Goal: Information Seeking & Learning: Learn about a topic

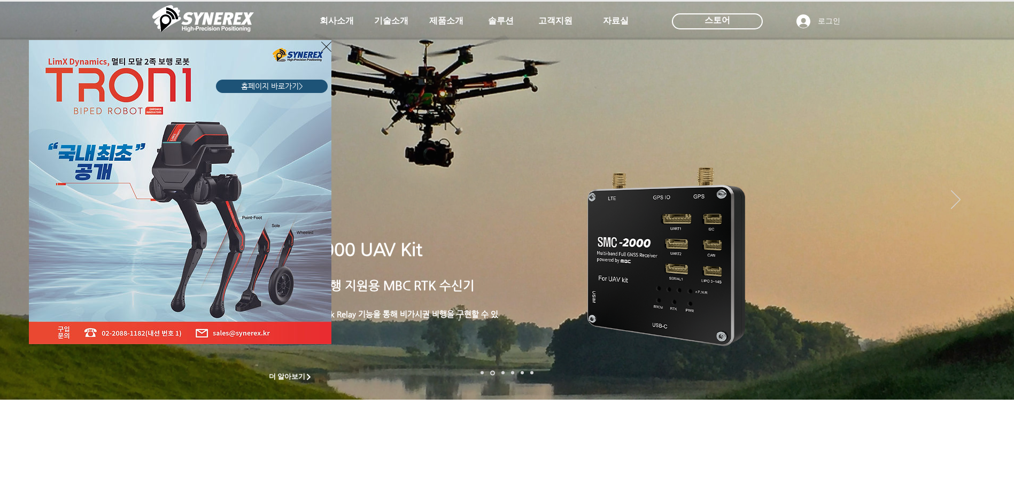
click at [338, 22] on div "LimX Dinamics" at bounding box center [507, 249] width 1014 height 498
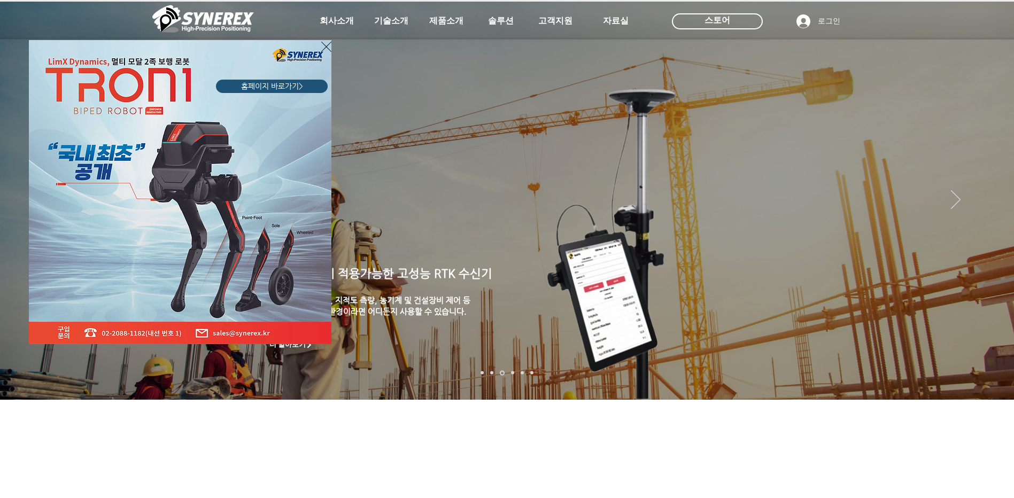
click at [327, 44] on icon "사이트로 돌아가기" at bounding box center [326, 46] width 10 height 13
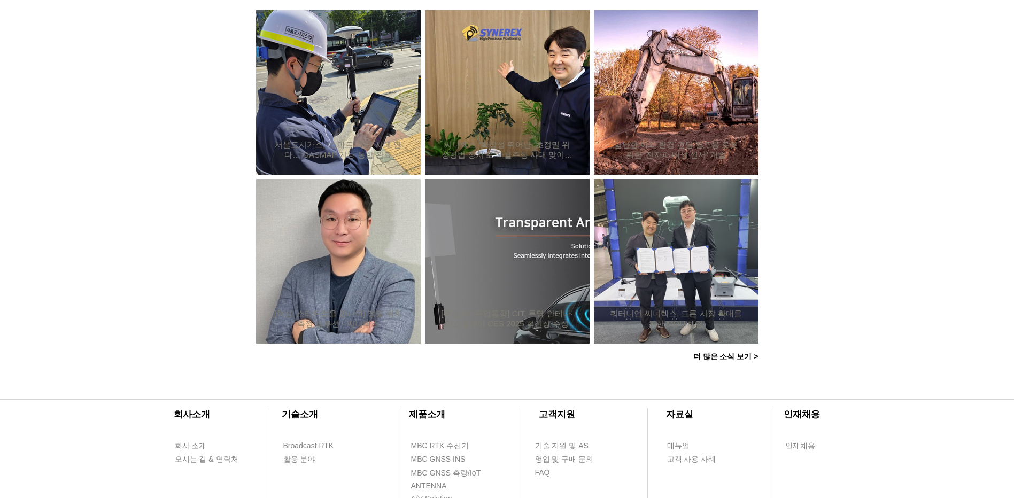
scroll to position [909, 0]
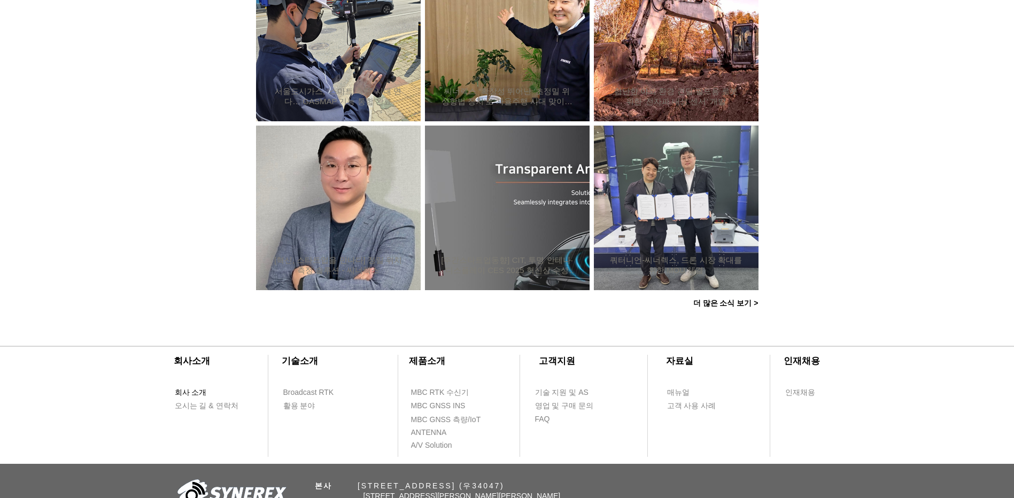
click at [204, 396] on span "회사 소개" at bounding box center [191, 393] width 32 height 11
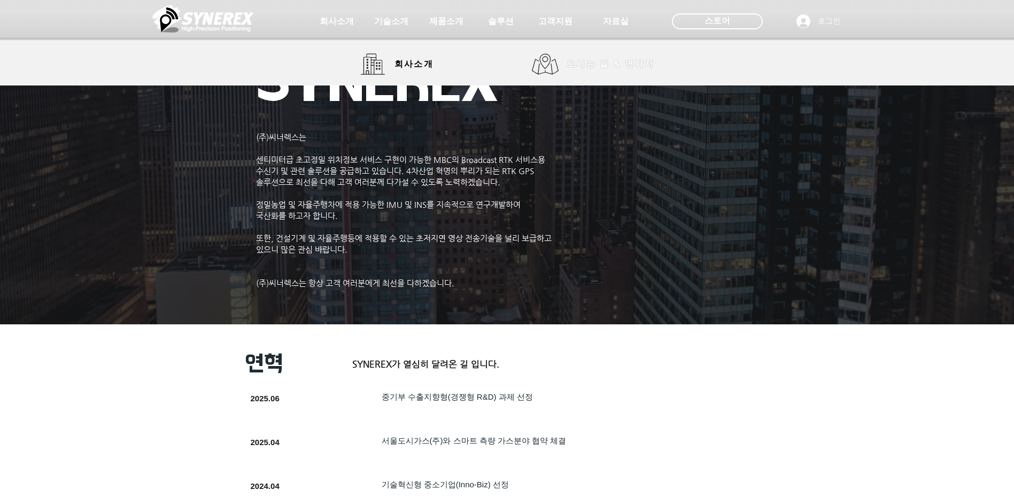
click at [590, 66] on span "오시는 길 & 연락처" at bounding box center [611, 64] width 88 height 12
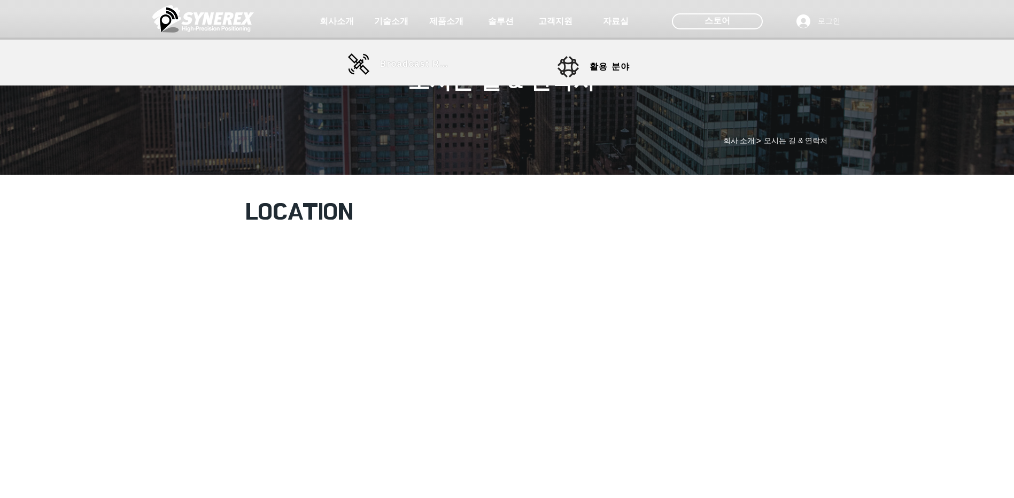
click at [408, 65] on span "Broadcast RTK" at bounding box center [416, 64] width 72 height 10
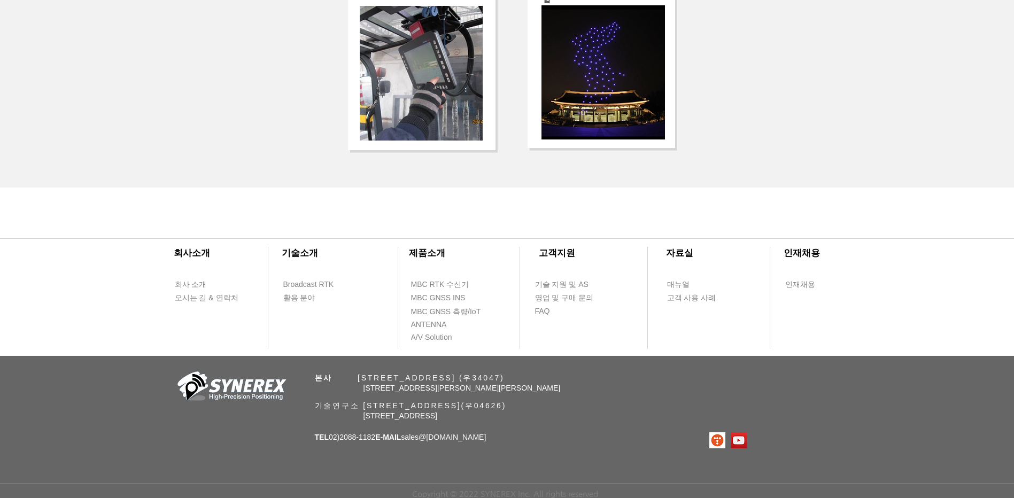
scroll to position [1951, 0]
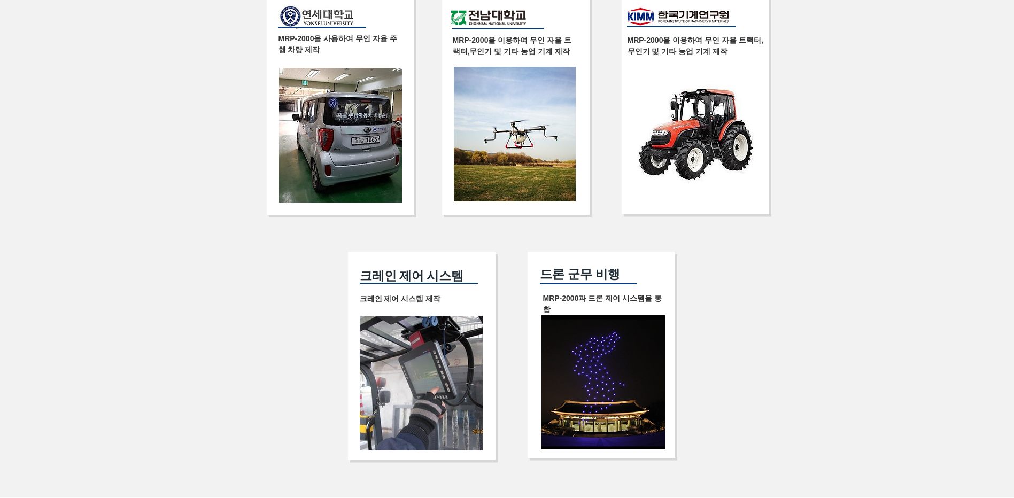
click at [610, 345] on img at bounding box center [604, 382] width 124 height 135
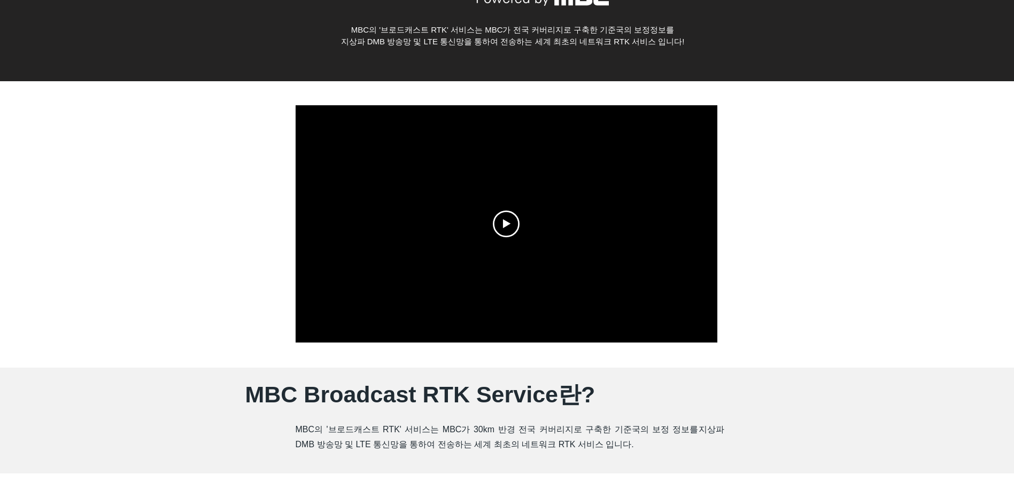
scroll to position [0, 0]
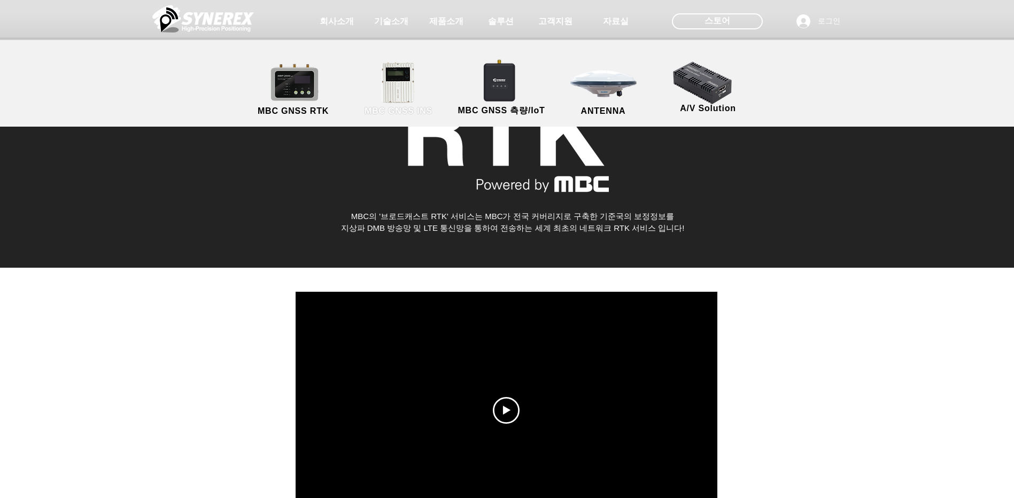
click at [406, 89] on link "MBC GNSS INS" at bounding box center [399, 89] width 96 height 56
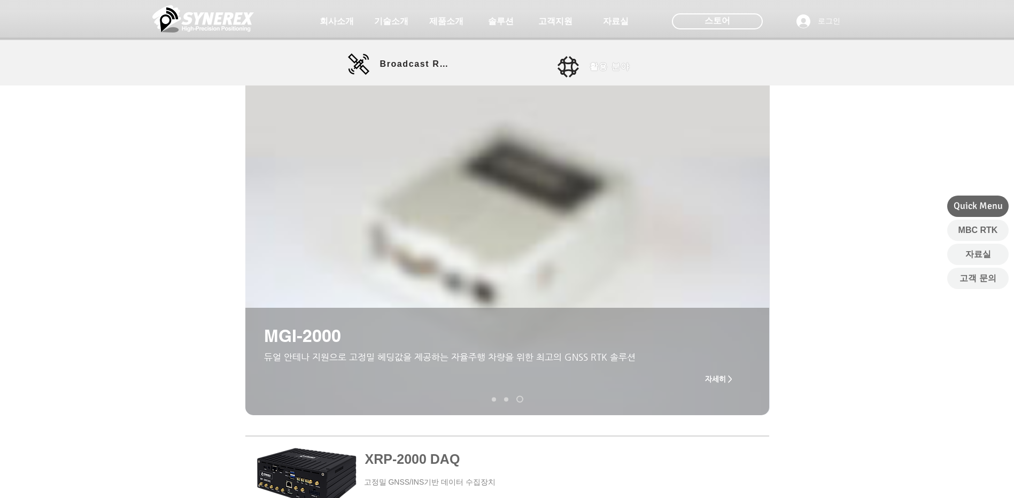
click at [608, 67] on span "활용 분야" at bounding box center [610, 66] width 41 height 11
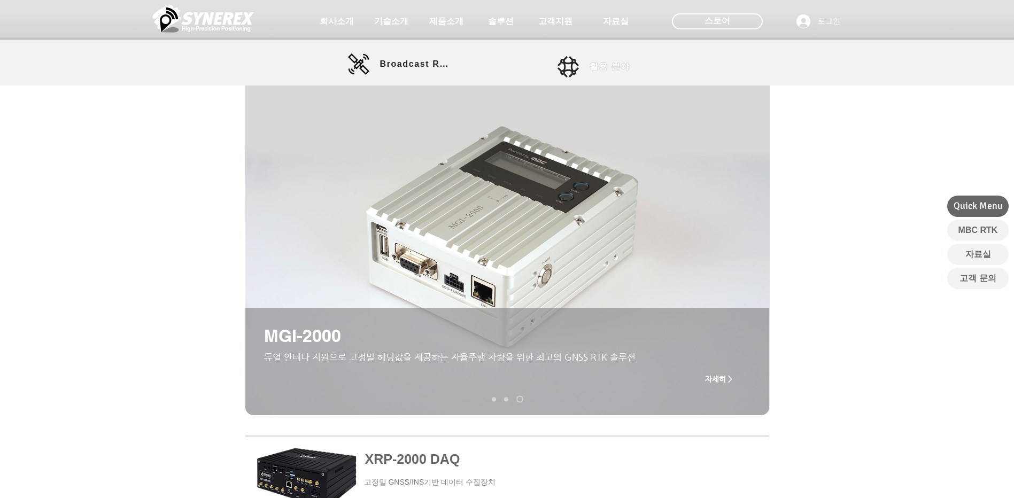
click at [613, 64] on span "활용 분야" at bounding box center [610, 66] width 41 height 11
click at [588, 68] on link "활용 분야" at bounding box center [606, 66] width 96 height 21
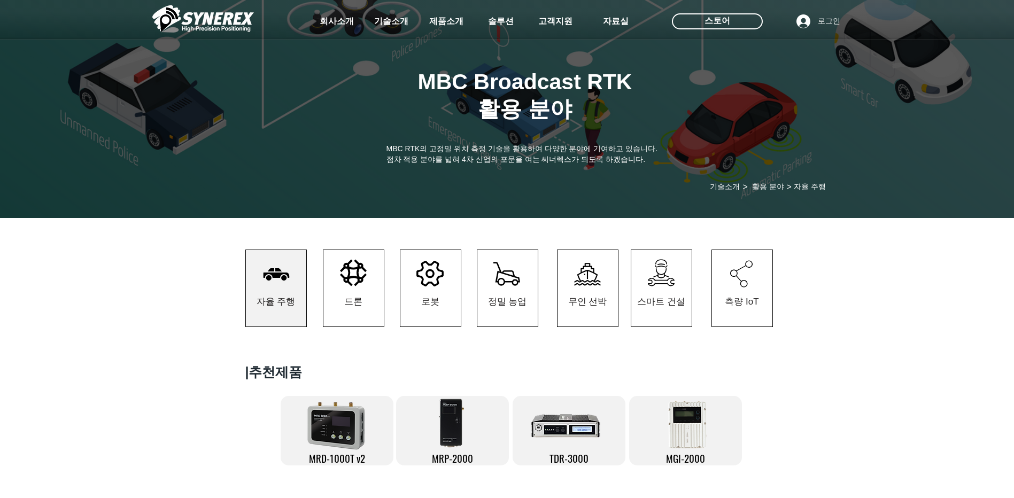
click at [354, 277] on icon at bounding box center [353, 272] width 27 height 27
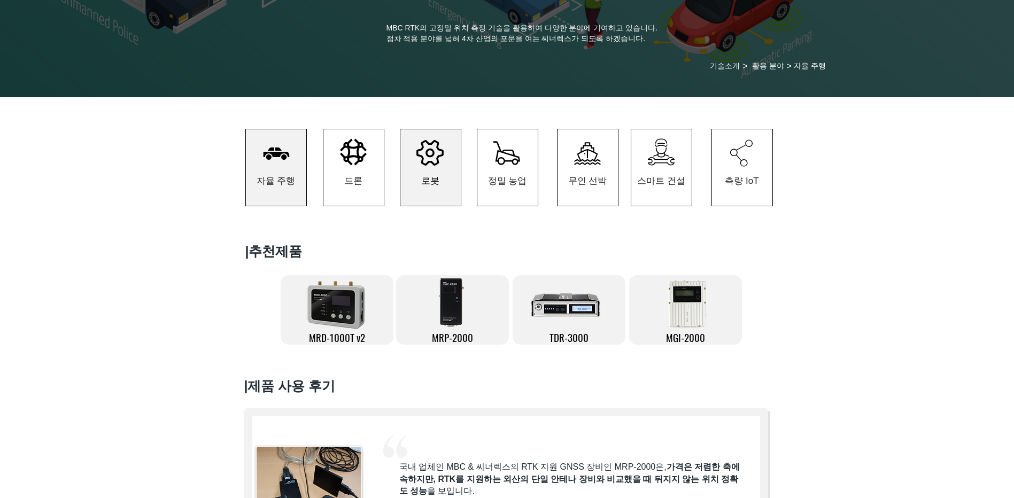
scroll to position [160, 0]
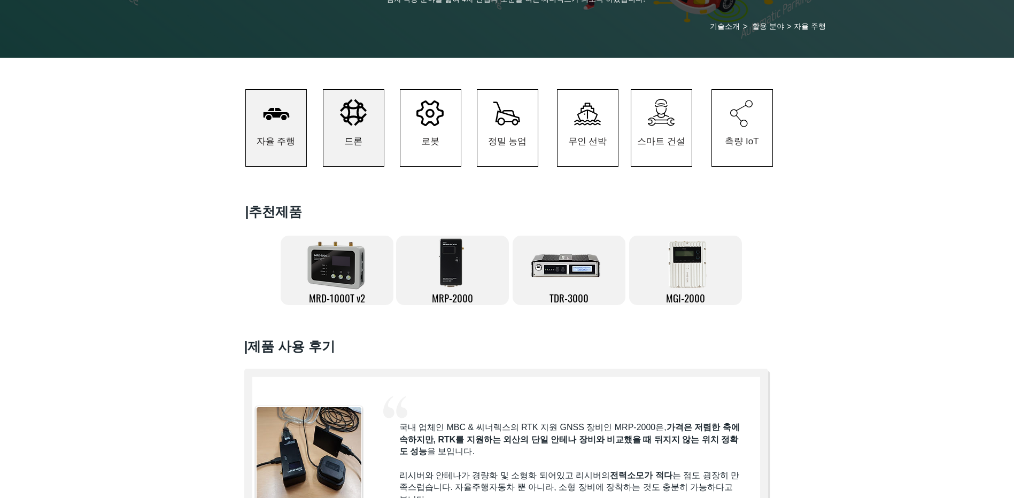
click at [357, 135] on span "드론" at bounding box center [353, 142] width 60 height 50
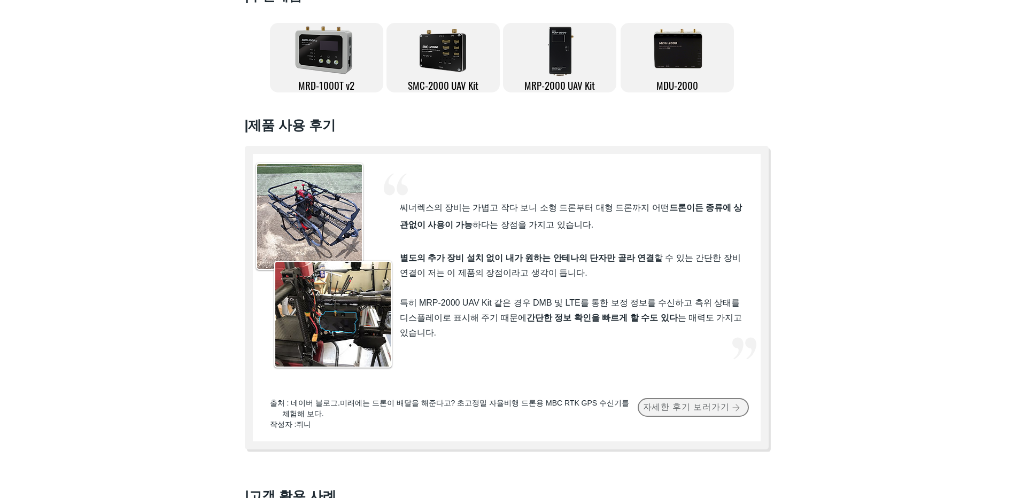
scroll to position [247, 0]
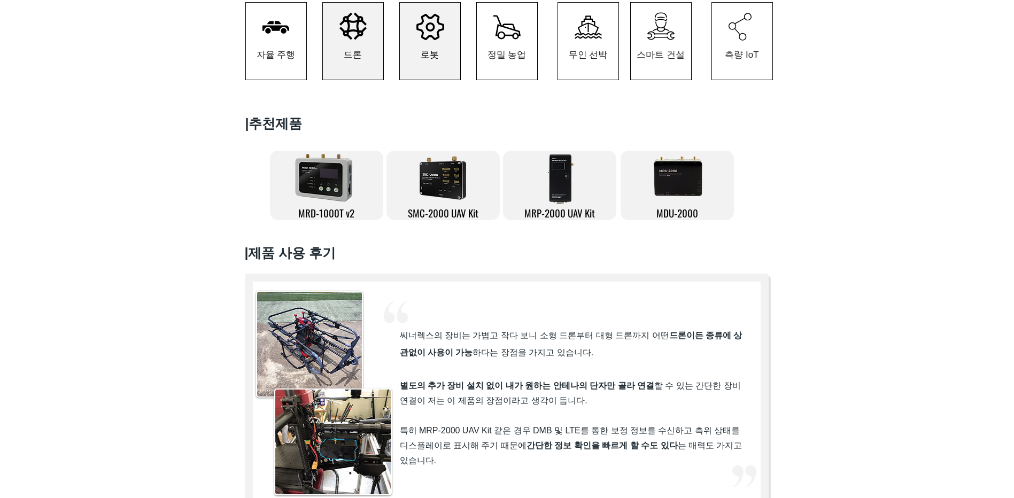
click at [411, 40] on span "로봇" at bounding box center [430, 54] width 60 height 50
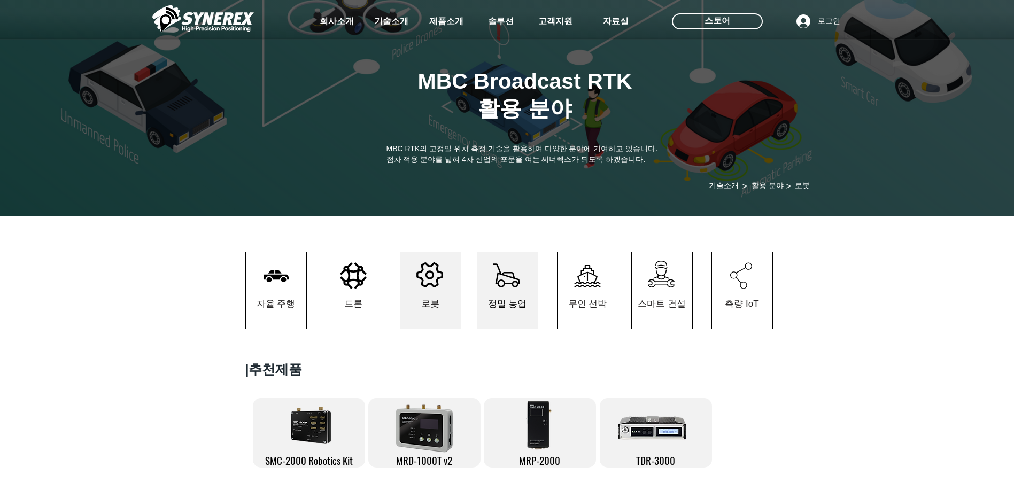
click at [501, 296] on span "정밀 농업" at bounding box center [507, 304] width 60 height 50
click at [516, 310] on span "정밀 농업" at bounding box center [507, 304] width 39 height 12
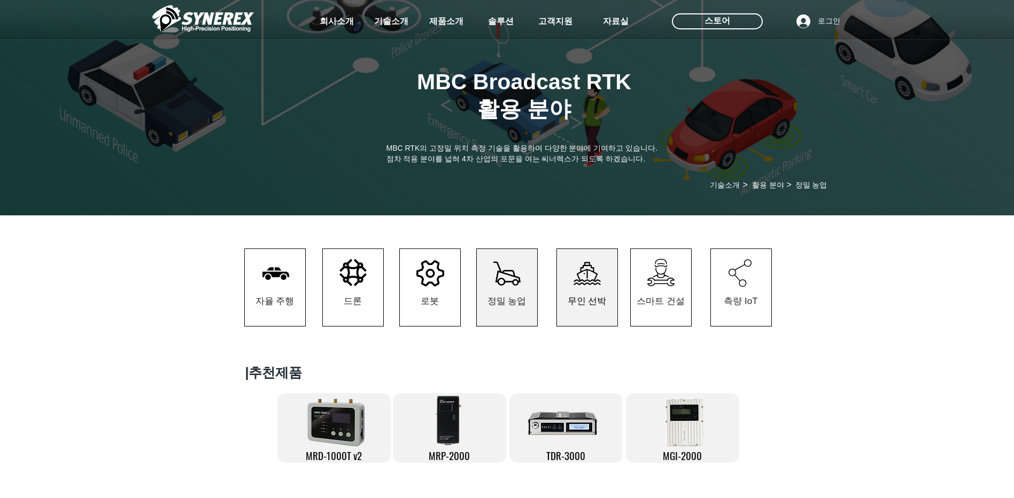
click at [579, 304] on span "무인 선박" at bounding box center [587, 301] width 39 height 12
click at [602, 297] on span "무인 선박" at bounding box center [587, 301] width 60 height 50
click at [588, 306] on span "무인 선박" at bounding box center [587, 301] width 39 height 12
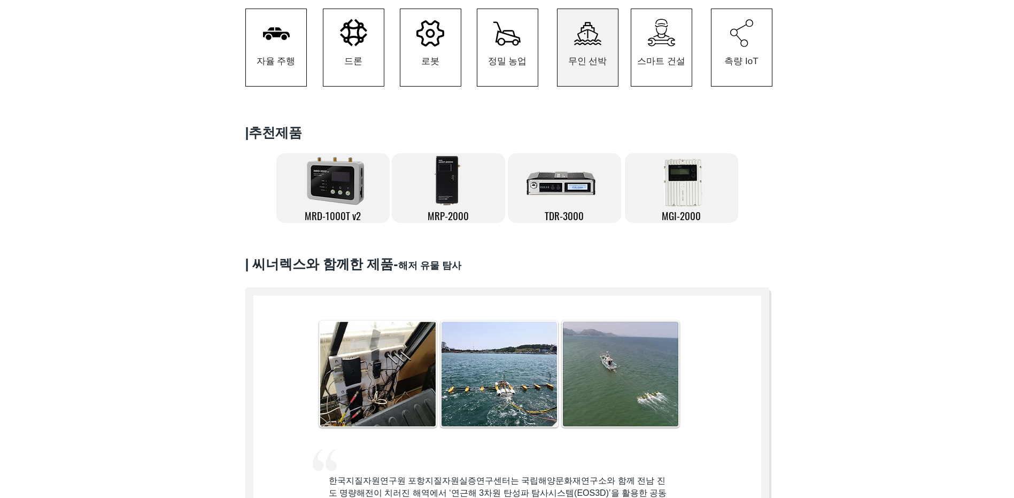
scroll to position [75, 0]
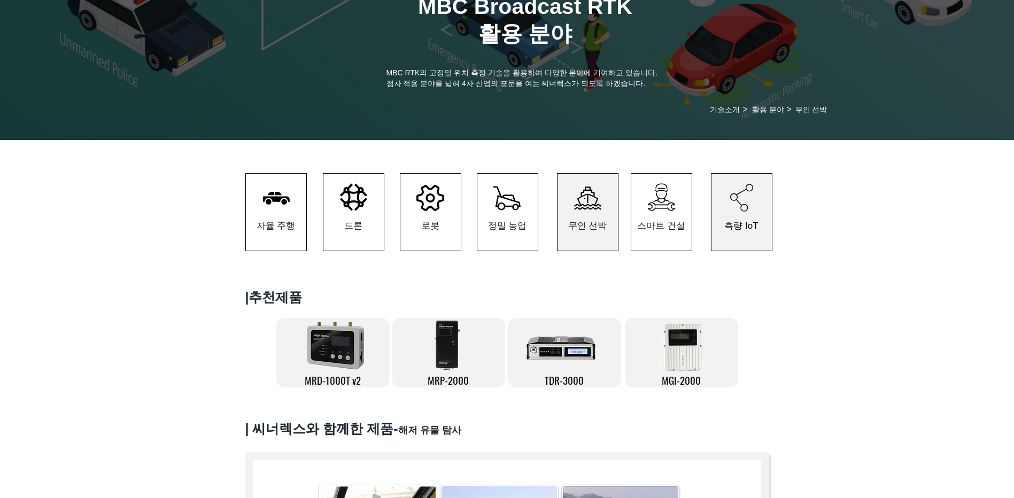
click at [756, 216] on span "측량 IoT" at bounding box center [742, 225] width 60 height 50
